Goal: Information Seeking & Learning: Learn about a topic

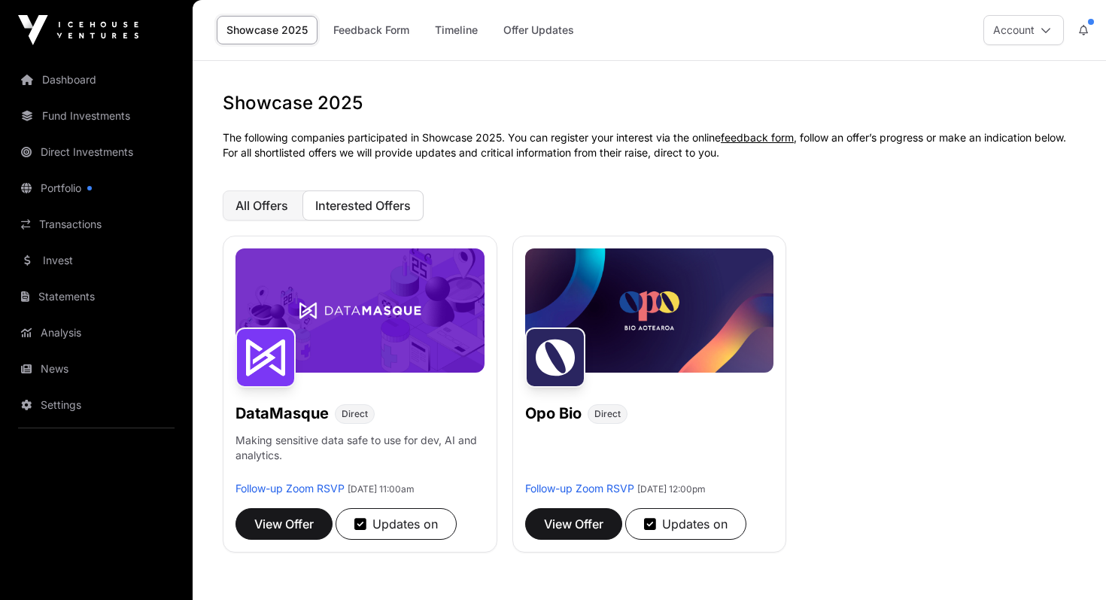
click at [272, 203] on span "All Offers" at bounding box center [261, 205] width 53 height 15
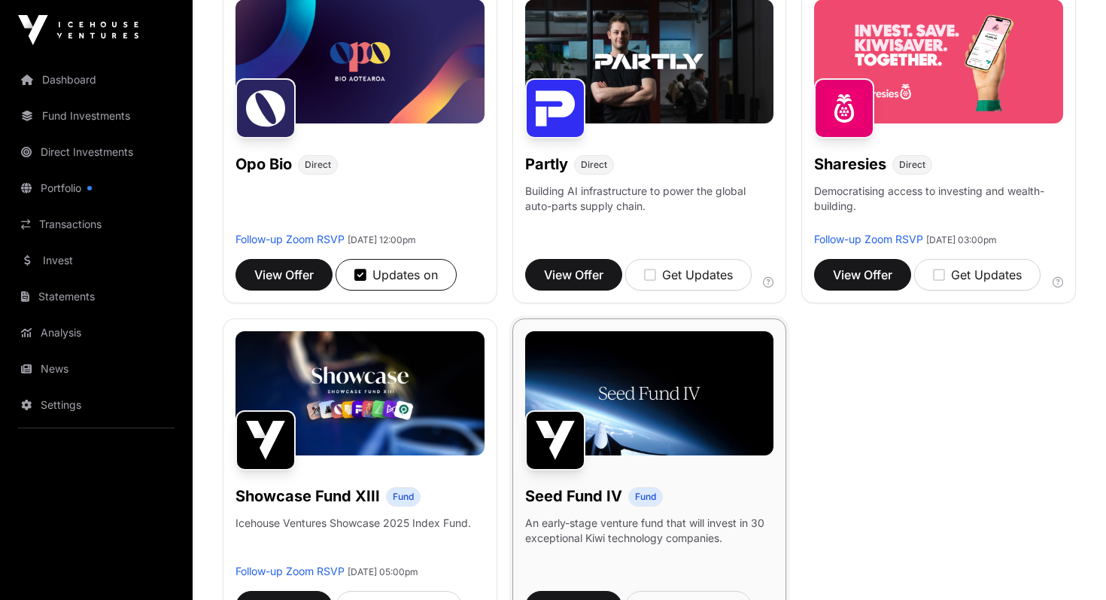
scroll to position [929, 0]
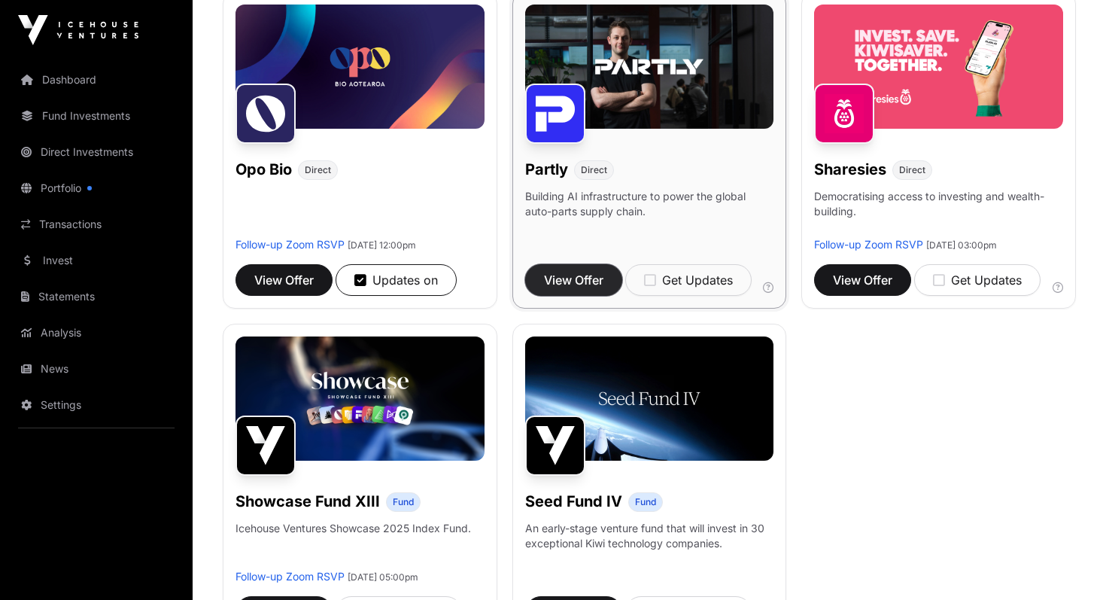
click at [581, 271] on span "View Offer" at bounding box center [573, 280] width 59 height 18
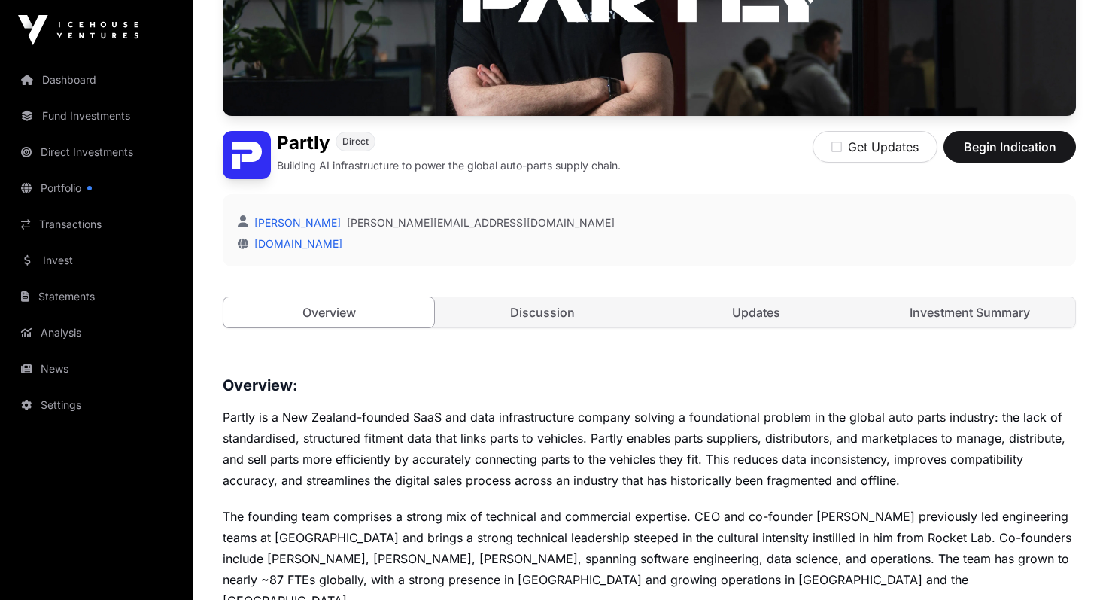
scroll to position [255, 0]
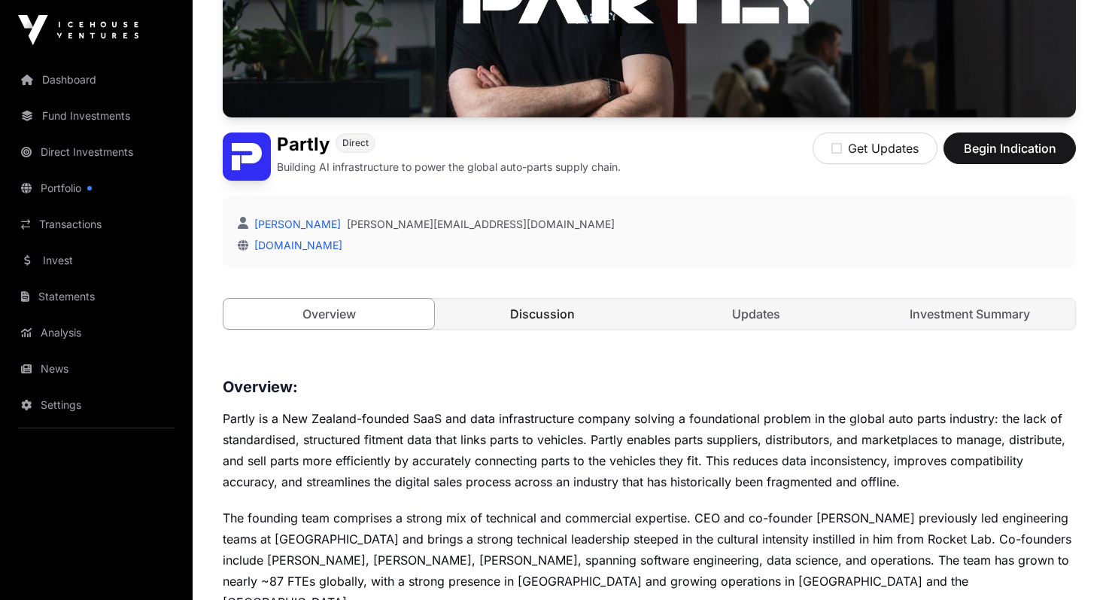
click at [566, 320] on link "Discussion" at bounding box center [542, 314] width 211 height 30
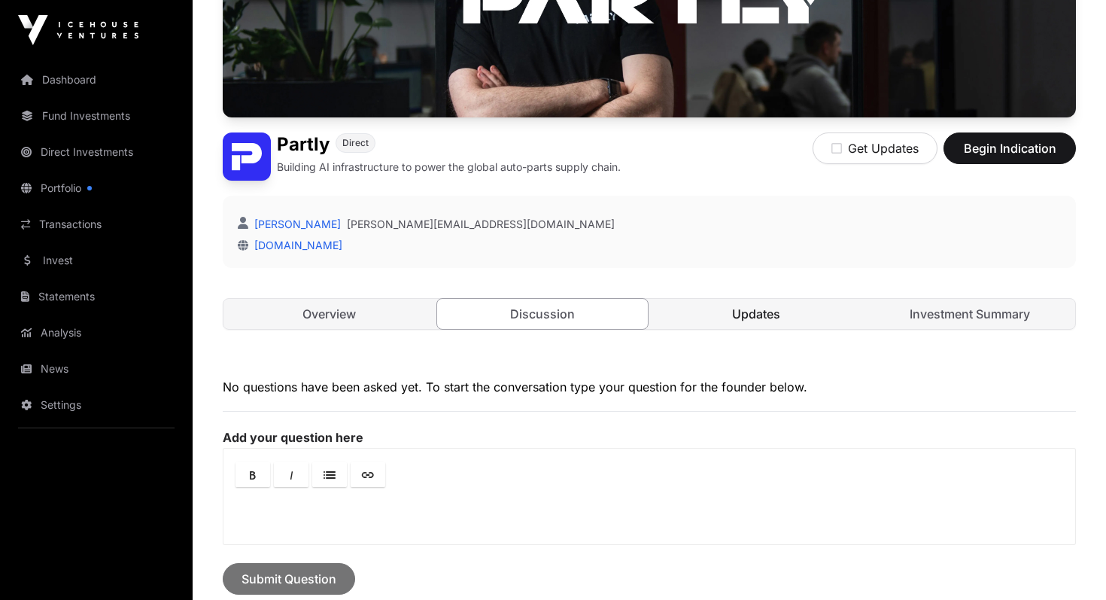
click at [757, 317] on link "Updates" at bounding box center [756, 314] width 211 height 30
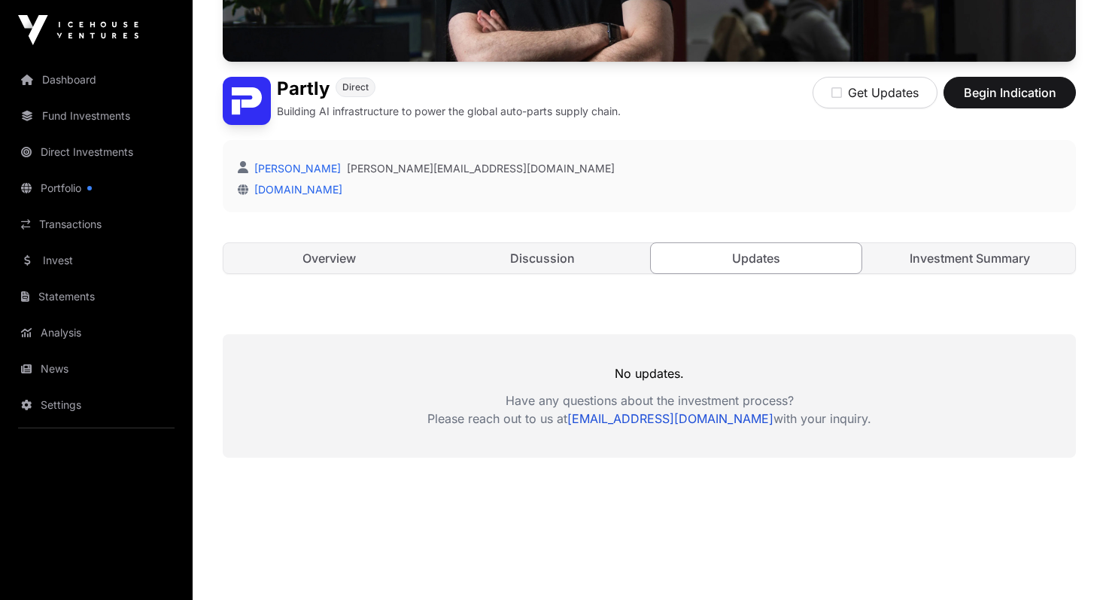
scroll to position [355, 0]
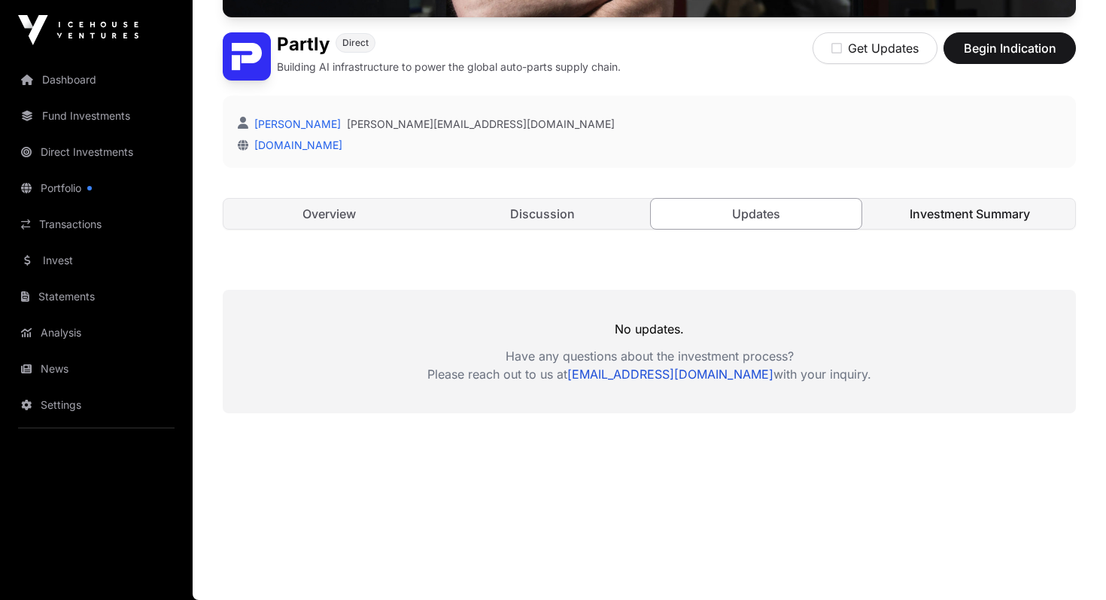
click at [948, 211] on link "Investment Summary" at bounding box center [969, 214] width 211 height 30
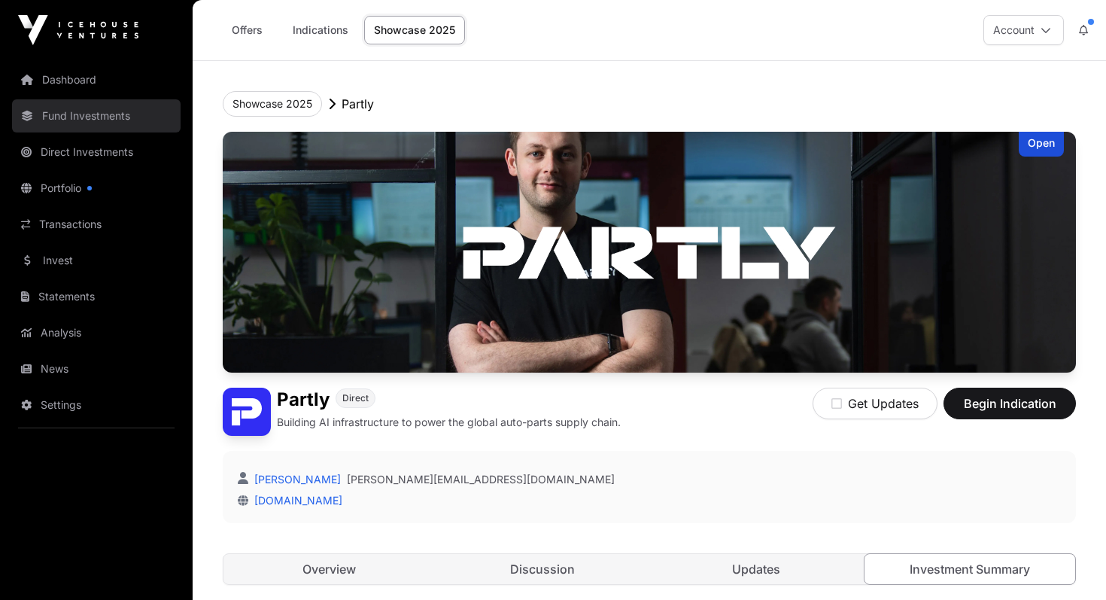
click at [108, 111] on link "Fund Investments" at bounding box center [96, 115] width 168 height 33
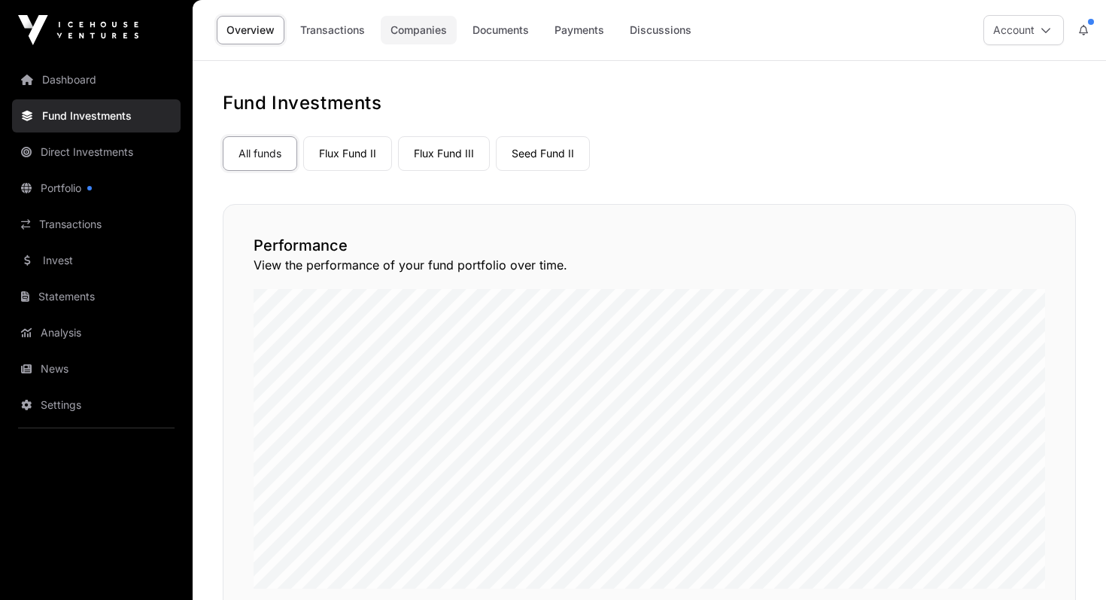
click at [424, 32] on link "Companies" at bounding box center [419, 30] width 76 height 29
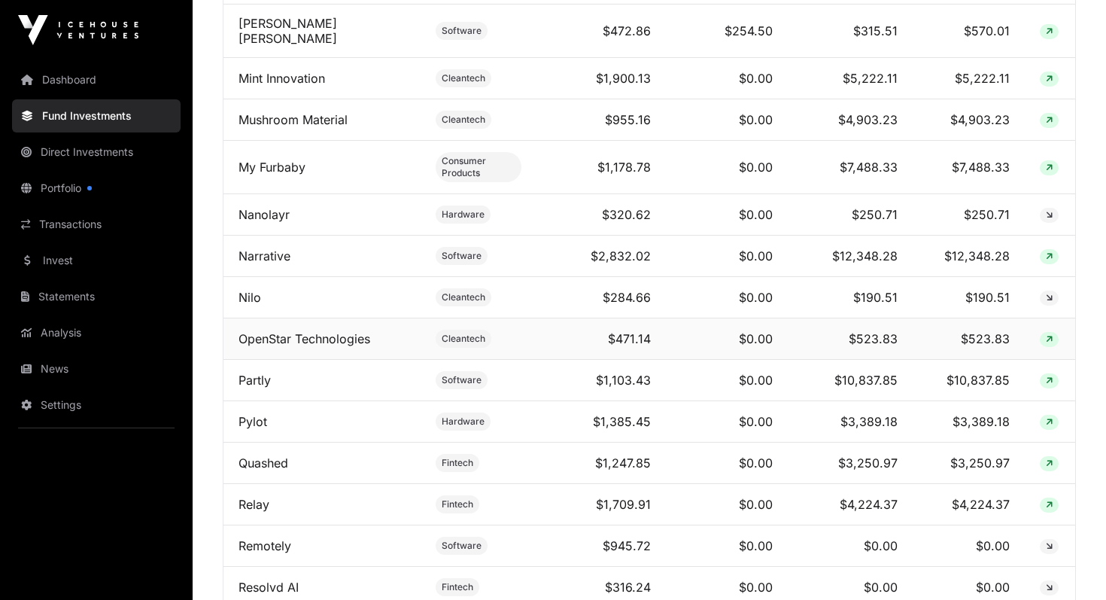
scroll to position [1954, 0]
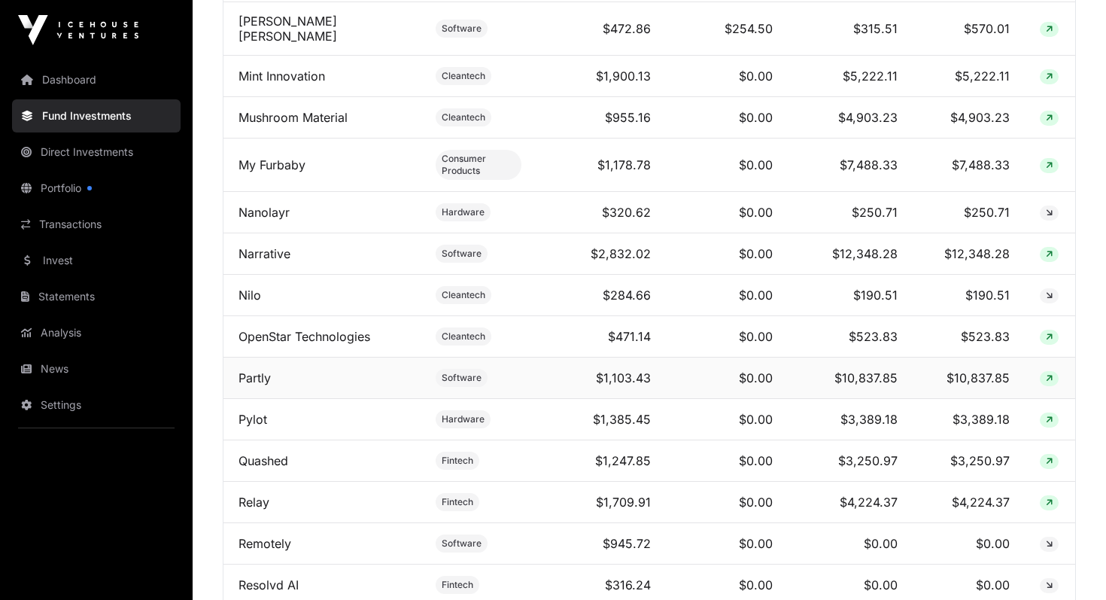
click at [536, 397] on td "$1,103.43" at bounding box center [601, 377] width 130 height 41
click at [536, 395] on td "$1,103.43" at bounding box center [601, 377] width 130 height 41
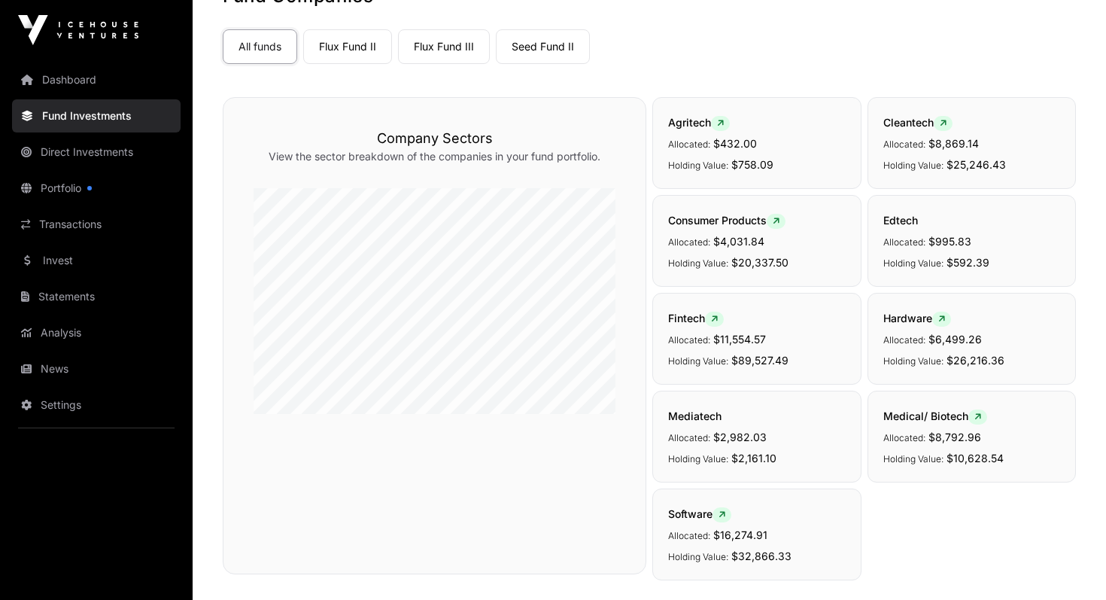
scroll to position [0, 0]
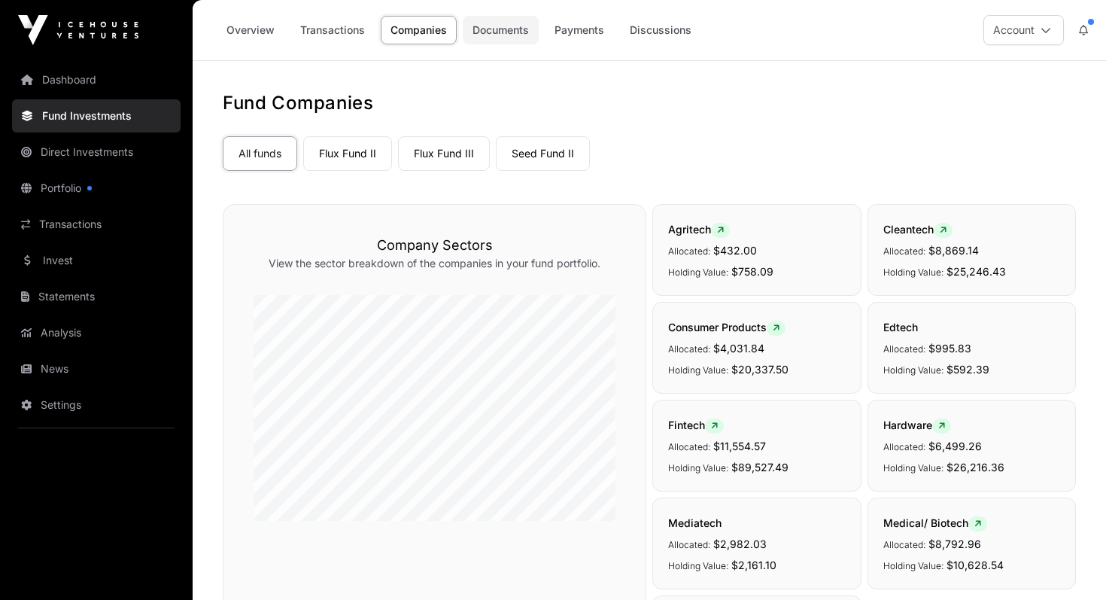
click at [512, 38] on link "Documents" at bounding box center [501, 30] width 76 height 29
